Goal: Book appointment/travel/reservation

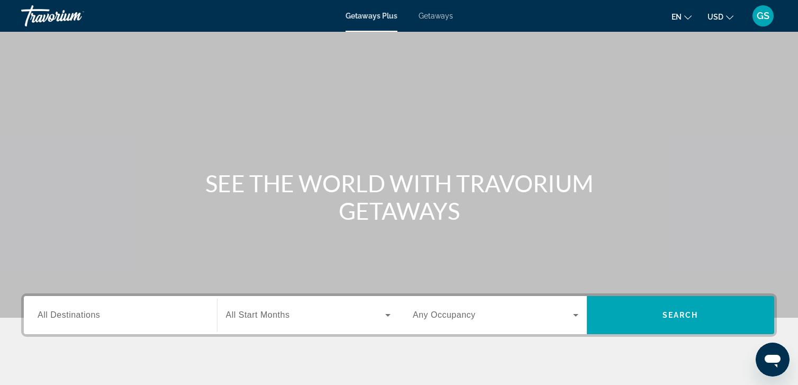
click at [435, 12] on span "Getaways" at bounding box center [436, 16] width 34 height 8
click at [120, 316] on input "Destination All Destinations" at bounding box center [121, 315] width 166 height 13
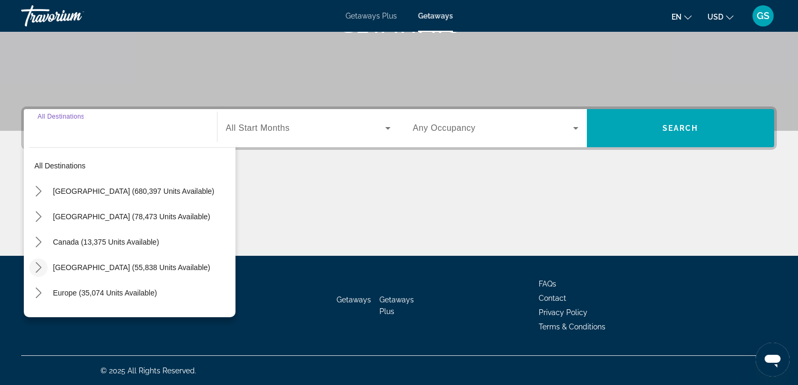
click at [34, 269] on icon "Toggle Caribbean & Atlantic Islands (55,838 units available) submenu" at bounding box center [38, 267] width 11 height 11
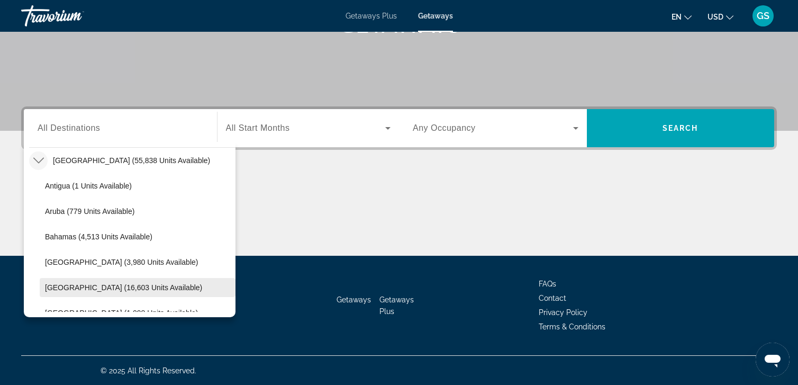
scroll to position [160, 0]
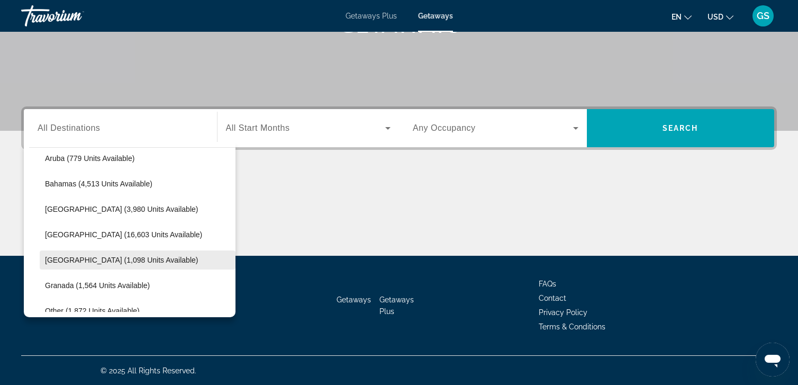
click at [113, 257] on span "[GEOGRAPHIC_DATA] (1,098 units available)" at bounding box center [121, 260] width 153 height 8
type input "**********"
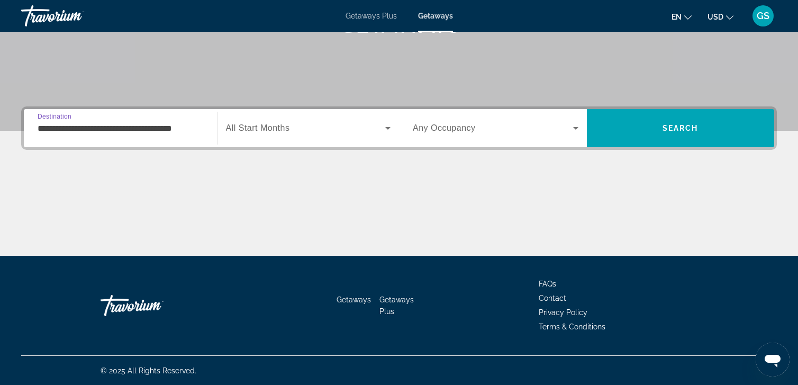
click at [382, 128] on icon "Search widget" at bounding box center [388, 128] width 13 height 13
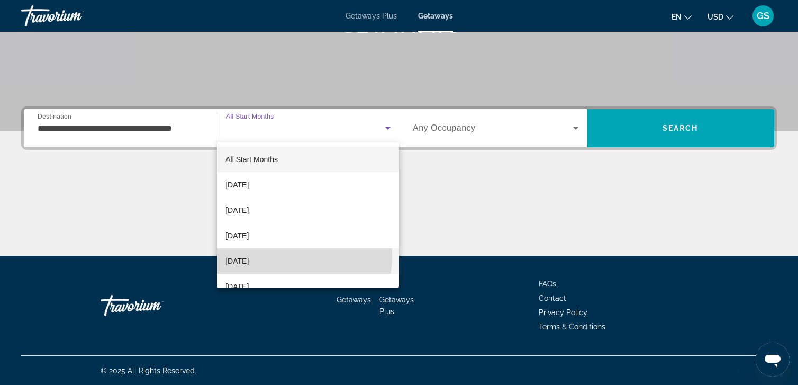
click at [249, 255] on span "[DATE]" at bounding box center [237, 261] width 23 height 13
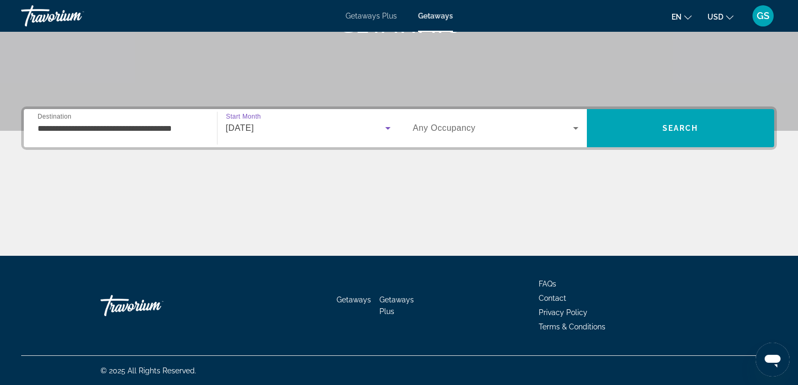
click at [489, 128] on span "Search widget" at bounding box center [493, 128] width 160 height 13
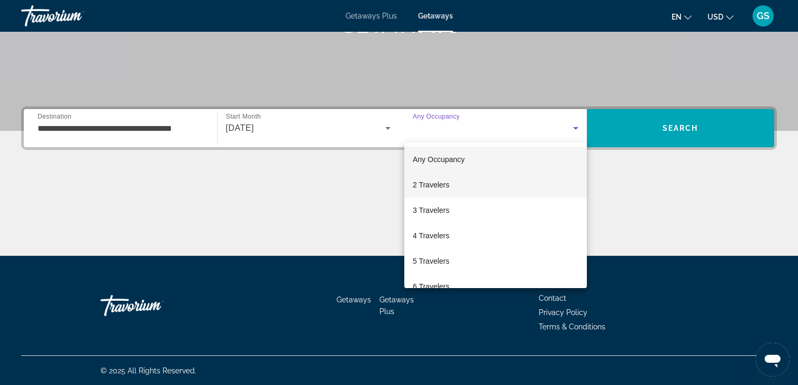
click at [432, 183] on span "2 Travelers" at bounding box center [431, 184] width 37 height 13
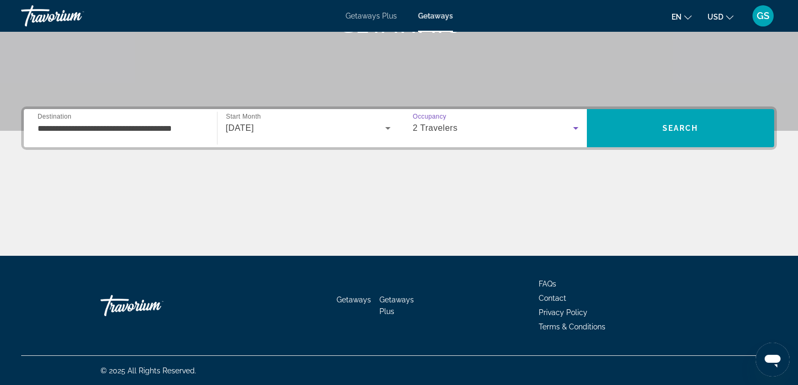
click at [730, 14] on icon "Change currency" at bounding box center [729, 17] width 7 height 7
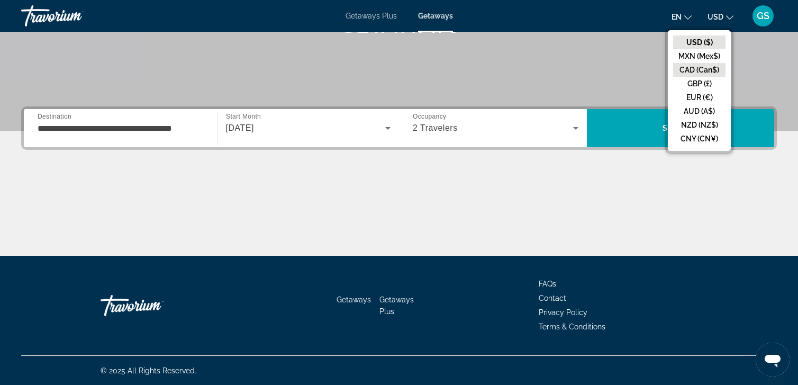
click at [696, 68] on button "CAD (Can$)" at bounding box center [699, 70] width 52 height 14
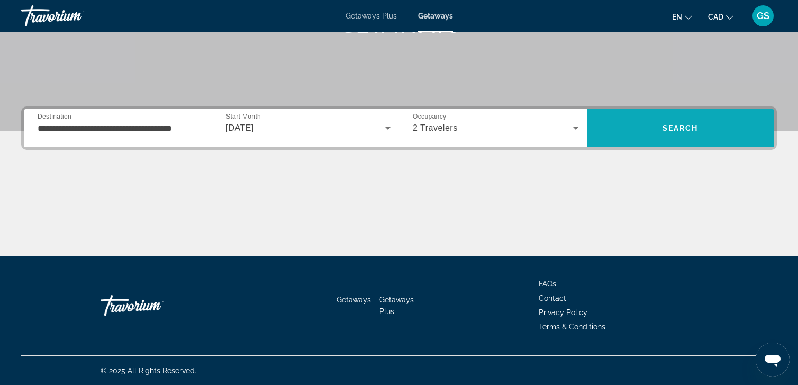
click at [677, 127] on span "Search" at bounding box center [681, 128] width 36 height 8
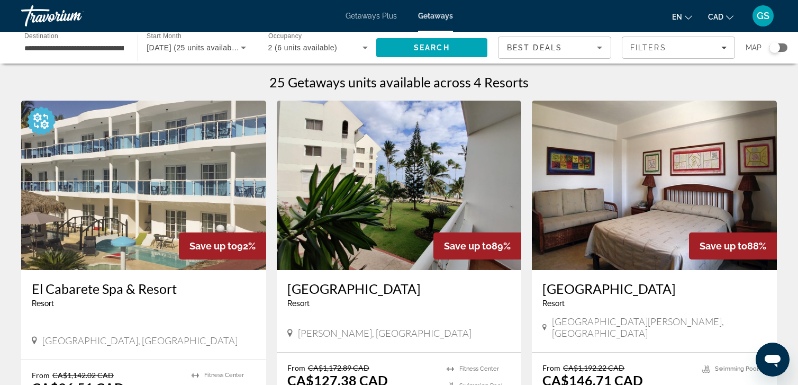
scroll to position [106, 0]
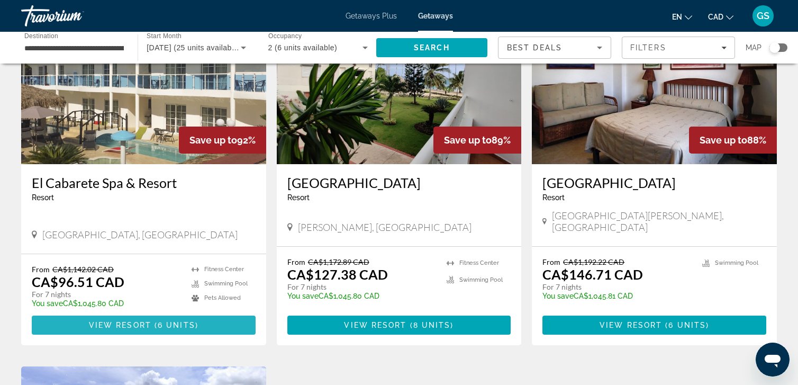
click at [178, 321] on span "6 units" at bounding box center [177, 325] width 38 height 8
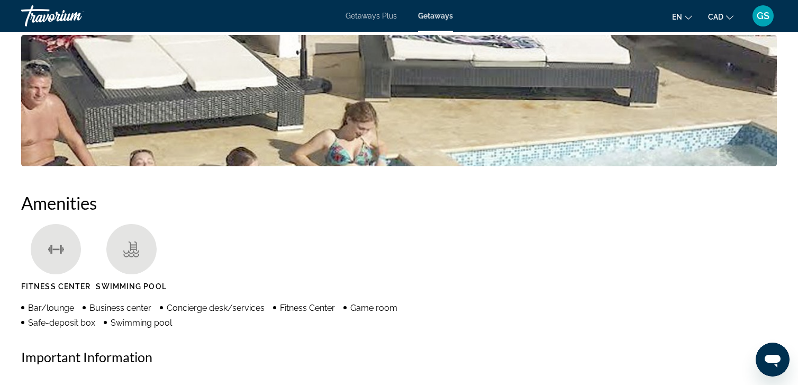
scroll to position [376, 0]
